Goal: Transaction & Acquisition: Subscribe to service/newsletter

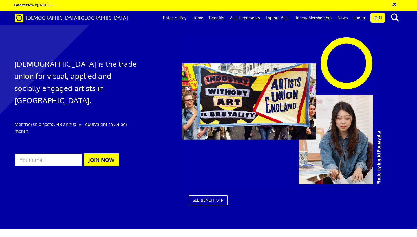
scroll to position [280, 0]
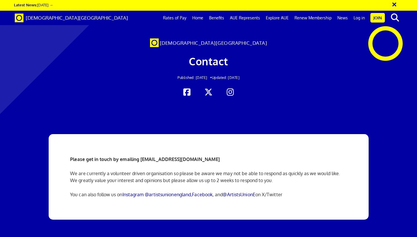
scroll to position [24, 0]
click at [154, 192] on link "Instagram @artistsunionengland" at bounding box center [156, 195] width 69 height 6
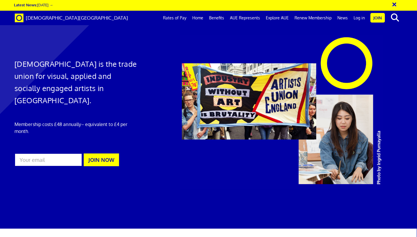
scroll to position [0, 3]
click at [177, 18] on link "Rates of Pay" at bounding box center [174, 18] width 29 height 14
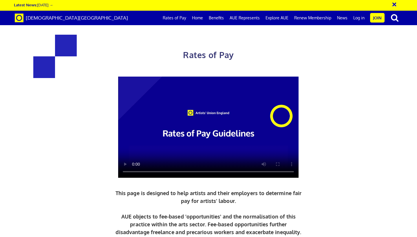
scroll to position [231, 0]
drag, startPoint x: 121, startPoint y: 177, endPoint x: 130, endPoint y: 178, distance: 9.0
click at [220, 19] on link "Benefits" at bounding box center [216, 18] width 21 height 14
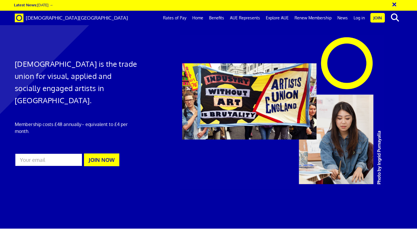
scroll to position [0, 3]
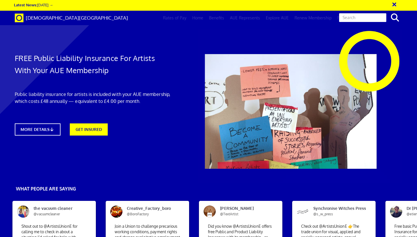
click at [379, 16] on input "text" at bounding box center [362, 18] width 48 height 10
type input "ג"
type input "dance"
click at [394, 18] on button "search" at bounding box center [395, 18] width 18 height 12
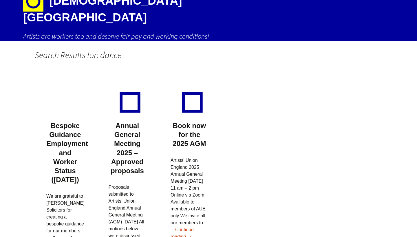
scroll to position [23, 0]
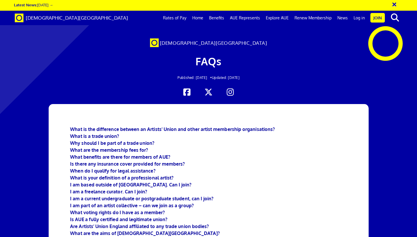
scroll to position [1336, 0]
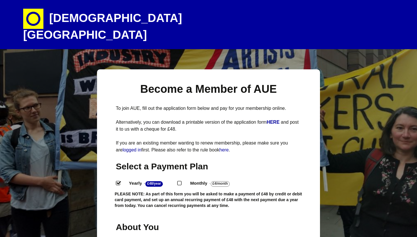
select select
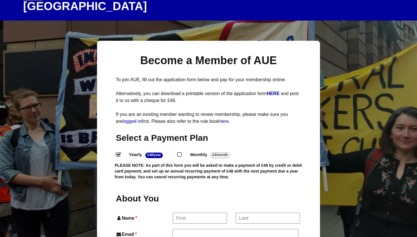
scroll to position [29, 0]
click at [180, 152] on input "Monthly - £4/Month ." at bounding box center [179, 154] width 4 height 4
radio input "true"
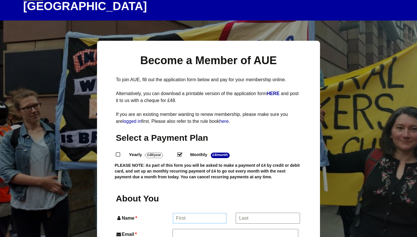
click at [184, 213] on input "Name *" at bounding box center [200, 218] width 54 height 10
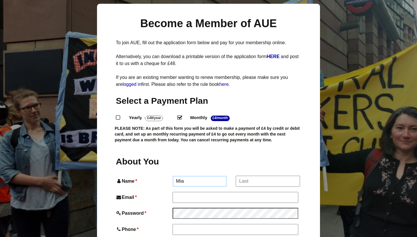
type input "Mia"
click at [251, 176] on input "*" at bounding box center [268, 181] width 64 height 10
click at [253, 176] on input "Fletchre Alon" at bounding box center [268, 181] width 64 height 10
type input "[PERSON_NAME]"
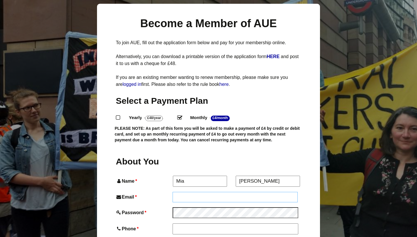
click at [233, 192] on input "Email *" at bounding box center [234, 197] width 125 height 10
type input "[EMAIL_ADDRESS][DOMAIN_NAME]"
click at [204, 224] on input "Phone *" at bounding box center [234, 229] width 125 height 10
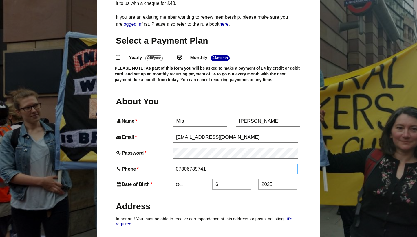
scroll to position [126, 0]
type input "07306785741"
select select "2"
drag, startPoint x: 223, startPoint y: 174, endPoint x: 207, endPoint y: 174, distance: 16.2
click at [207, 180] on div "Date of Birth * Jan Feb Mar Apr May Jun [DATE] Aug Sep Oct Nov [DATE]" at bounding box center [208, 185] width 185 height 10
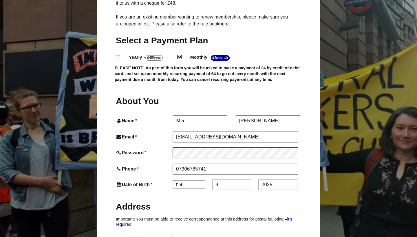
type input "3"
drag, startPoint x: 278, startPoint y: 175, endPoint x: 249, endPoint y: 175, distance: 29.2
click at [249, 180] on div "Date of Birth * Jan Feb Mar Apr May Jun Jul Aug Sep Oct Nov Dec 3 2025" at bounding box center [208, 185] width 185 height 10
type input "1983"
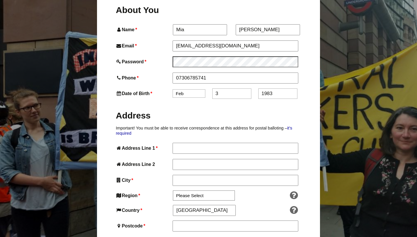
scroll to position [281, 0]
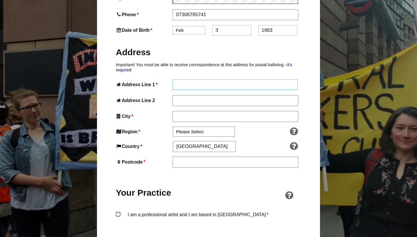
click at [179, 80] on input "Address Line 1 *" at bounding box center [234, 85] width 125 height 10
type input "36 oak Road"
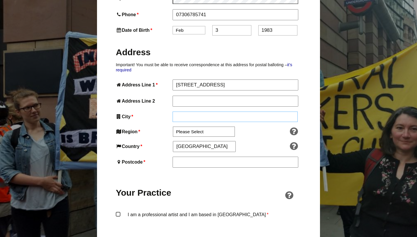
click at [193, 112] on input "City *" at bounding box center [234, 117] width 125 height 10
type input "bristol"
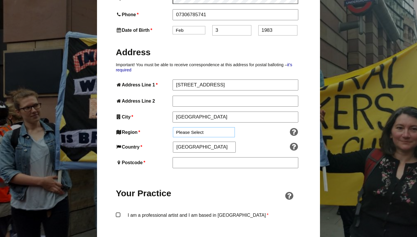
select select "South West"
click at [194, 157] on input "Postcode *" at bounding box center [234, 162] width 125 height 10
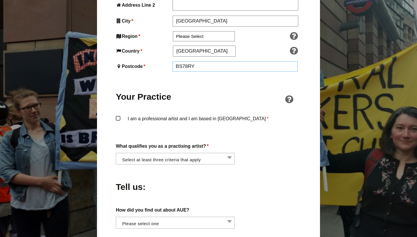
scroll to position [378, 0]
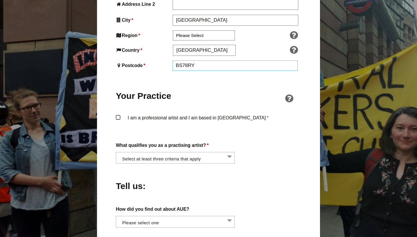
type input "BS78RY"
click at [119, 115] on label "I am a professional artist and I am based in England *" at bounding box center [208, 123] width 185 height 17
click at [0, 0] on input "I am a professional artist and I am based in England *" at bounding box center [0, 0] width 0 height 0
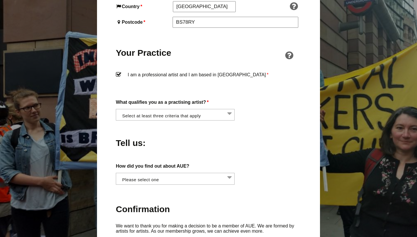
scroll to position [422, 0]
click at [173, 109] on li at bounding box center [176, 114] width 119 height 10
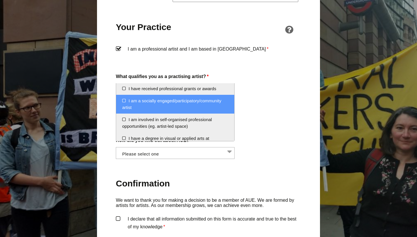
scroll to position [14, 0]
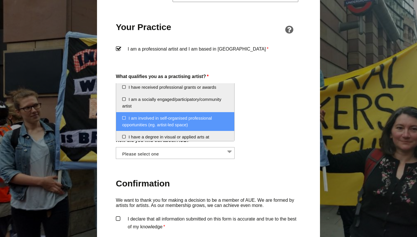
click at [196, 121] on li "I am involved in self-organised professional opportunities (eg. artist-led spac…" at bounding box center [175, 121] width 118 height 19
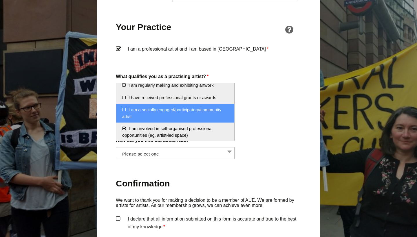
scroll to position [5, 0]
click at [172, 113] on li "I am a socially engaged/participatory/community artist" at bounding box center [175, 112] width 118 height 19
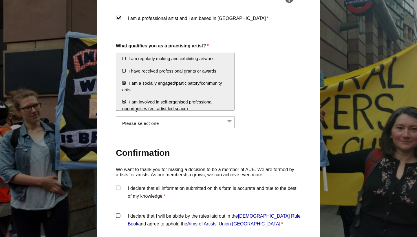
scroll to position [0, 0]
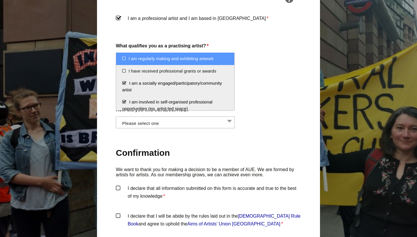
click at [171, 58] on li "I am regularly making and exhibiting artwork" at bounding box center [175, 59] width 118 height 12
select select "regularly_making_and_exhibiting_artwork"
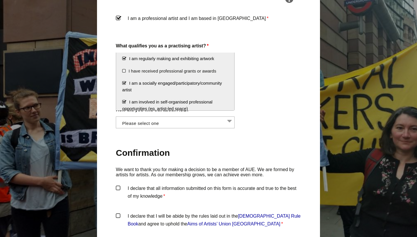
click at [267, 109] on div "How did you find out about AUE? Word of mouth Facebook Twitter Other social med…" at bounding box center [208, 117] width 185 height 23
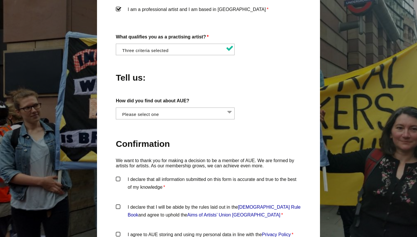
scroll to position [488, 0]
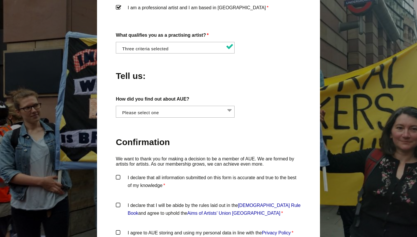
click at [199, 106] on li at bounding box center [176, 111] width 119 height 10
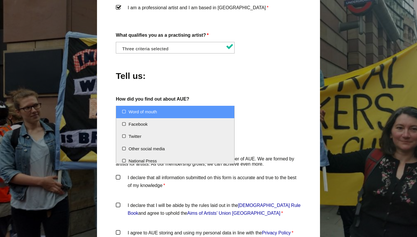
select select "Word of mouth"
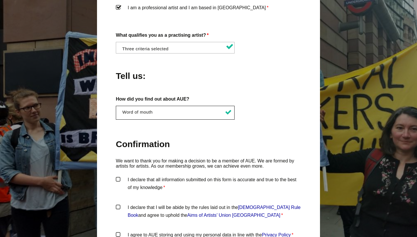
click at [196, 42] on li at bounding box center [176, 47] width 119 height 10
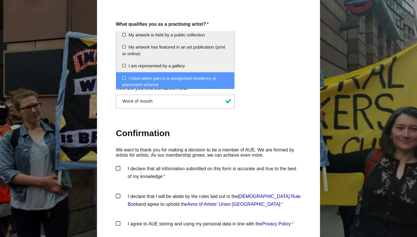
scroll to position [499, 0]
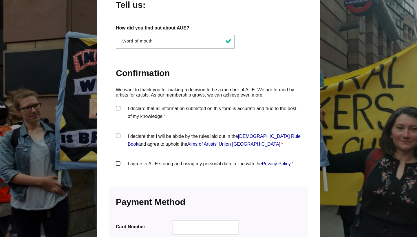
scroll to position [565, 0]
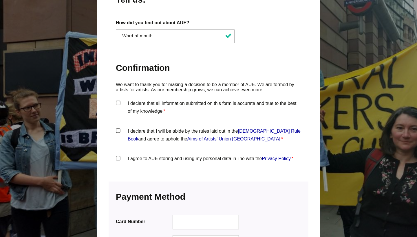
click at [122, 100] on label "I declare that all information submitted on this form is accurate and true to t…" at bounding box center [208, 108] width 185 height 17
click at [0, 0] on input "I declare that all information submitted on this form is accurate and true to t…" at bounding box center [0, 0] width 0 height 0
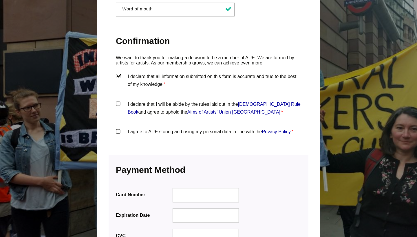
scroll to position [593, 0]
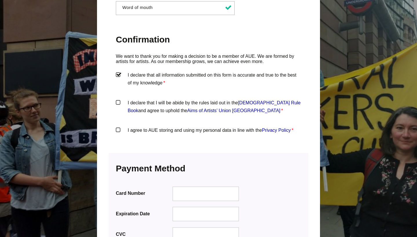
click at [121, 99] on label "I declare that I will be abide by the rules laid out in the Artists' Union Engl…" at bounding box center [208, 107] width 185 height 17
click at [0, 0] on input "I declare that I will be abide by the rules laid out in the Artists' Union Engl…" at bounding box center [0, 0] width 0 height 0
click at [120, 126] on label "I agree to AUE storing and using my personal data in line with the Privacy Poli…" at bounding box center [208, 134] width 185 height 17
click at [0, 0] on input "I agree to AUE storing and using my personal data in line with the Privacy Poli…" at bounding box center [0, 0] width 0 height 0
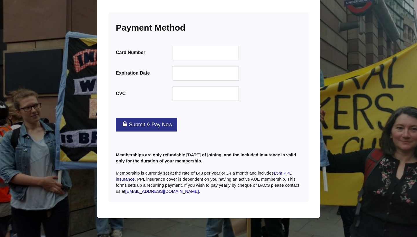
scroll to position [734, 0]
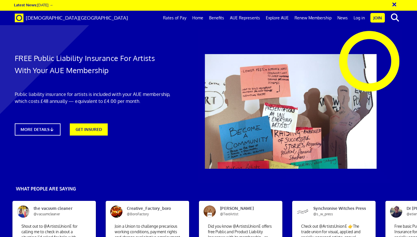
click at [276, 19] on link "Explore AUE" at bounding box center [277, 18] width 29 height 14
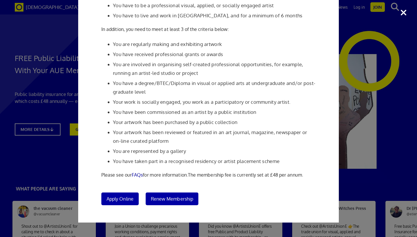
scroll to position [61, 0]
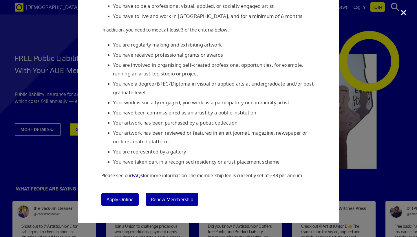
click at [68, 79] on div "Membership Criteria In order to join [DEMOGRAPHIC_DATA]: You have to be a profe…" at bounding box center [208, 118] width 417 height 237
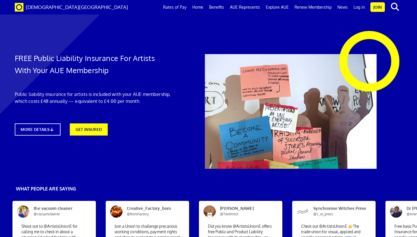
scroll to position [1501, 0]
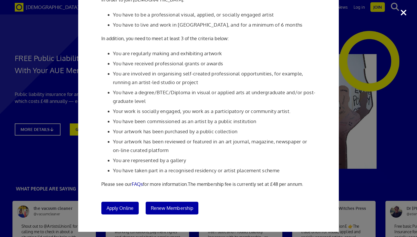
scroll to position [53, 0]
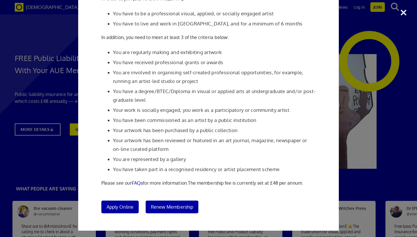
click at [57, 173] on div "Membership Criteria In order to join [DEMOGRAPHIC_DATA]: You have to be a profe…" at bounding box center [208, 118] width 417 height 237
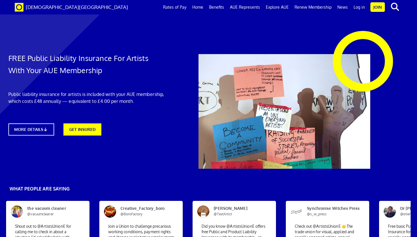
scroll to position [1388, 6]
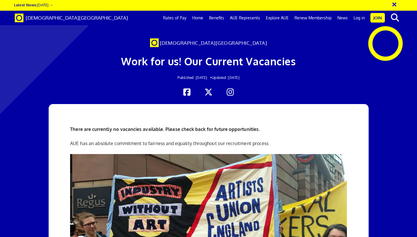
scroll to position [56, 0]
